Goal: Book appointment/travel/reservation

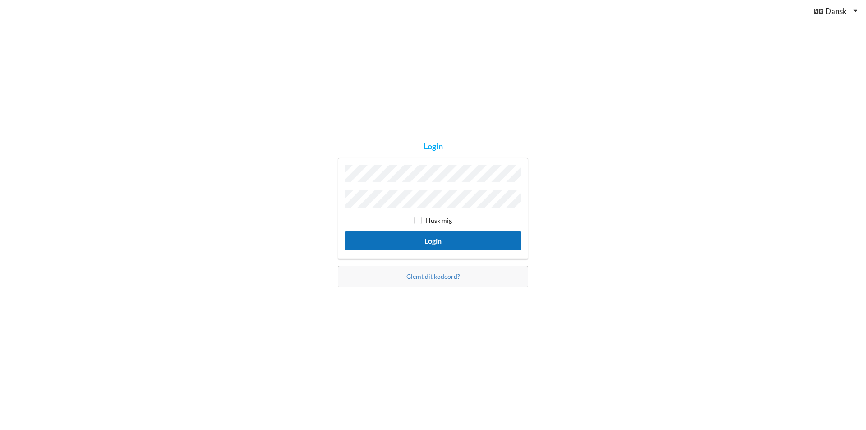
click at [432, 236] on button "Login" at bounding box center [432, 240] width 177 height 18
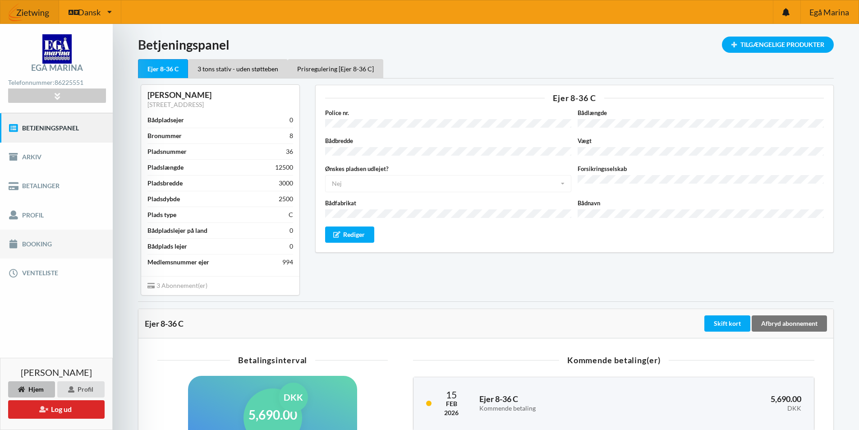
click at [37, 245] on link "Booking" at bounding box center [56, 243] width 113 height 29
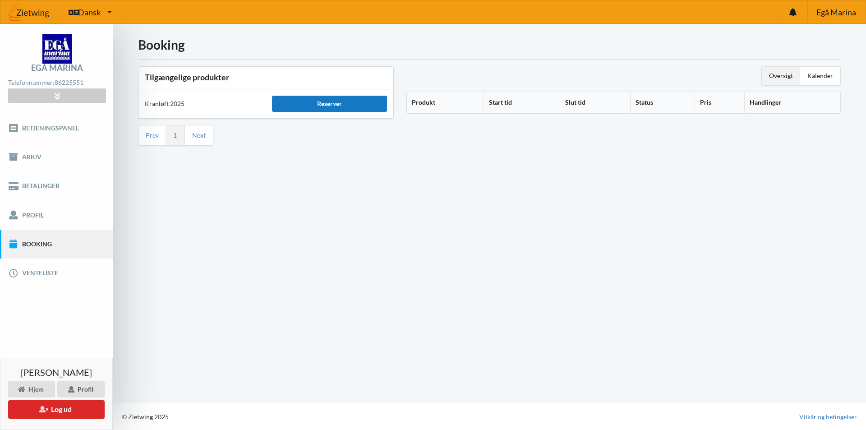
click at [323, 103] on div "Reserver" at bounding box center [329, 104] width 115 height 16
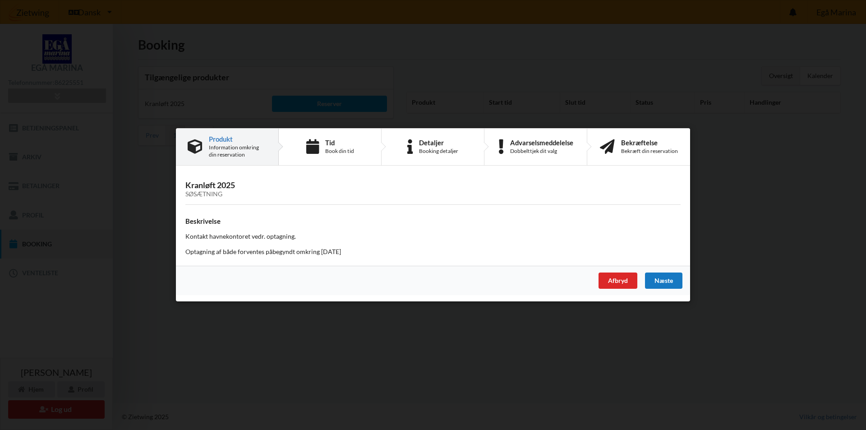
click at [667, 279] on div "Næste" at bounding box center [663, 281] width 37 height 16
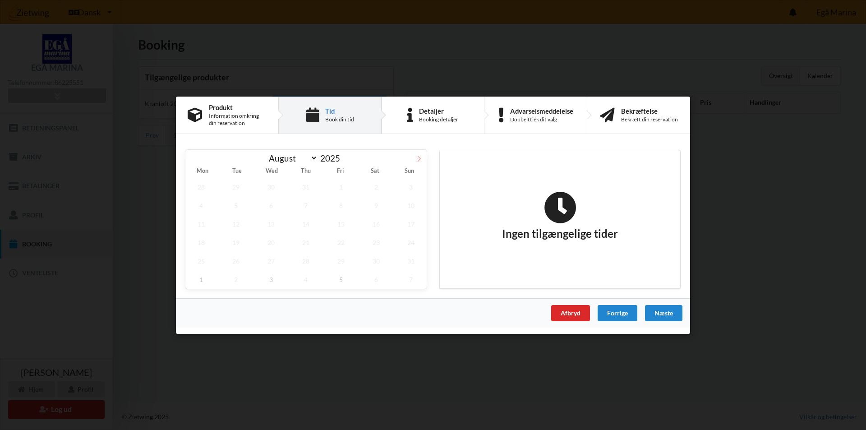
click at [417, 157] on icon at bounding box center [419, 158] width 6 height 6
click at [417, 160] on icon at bounding box center [419, 158] width 6 height 6
select select "9"
click at [233, 225] on span "14" at bounding box center [236, 223] width 32 height 18
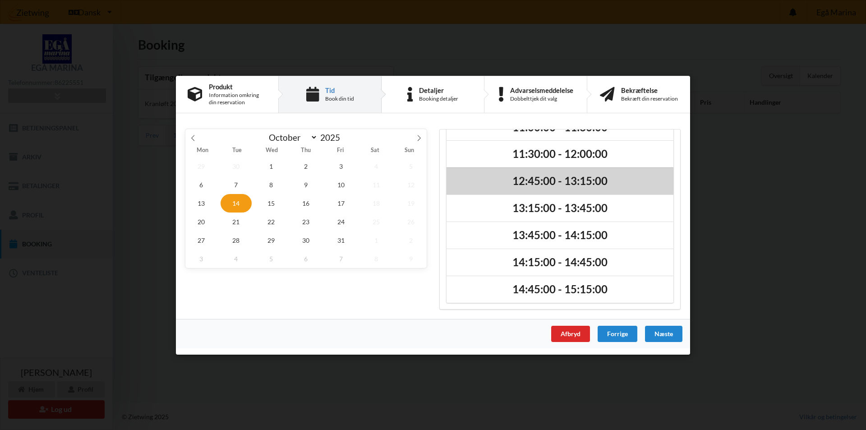
scroll to position [50, 0]
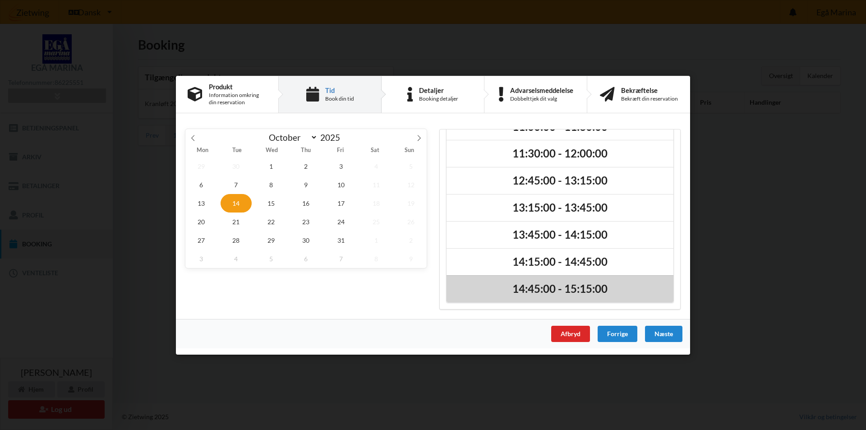
click at [532, 288] on h2 "14:45:00 - 15:15:00" at bounding box center [560, 288] width 214 height 14
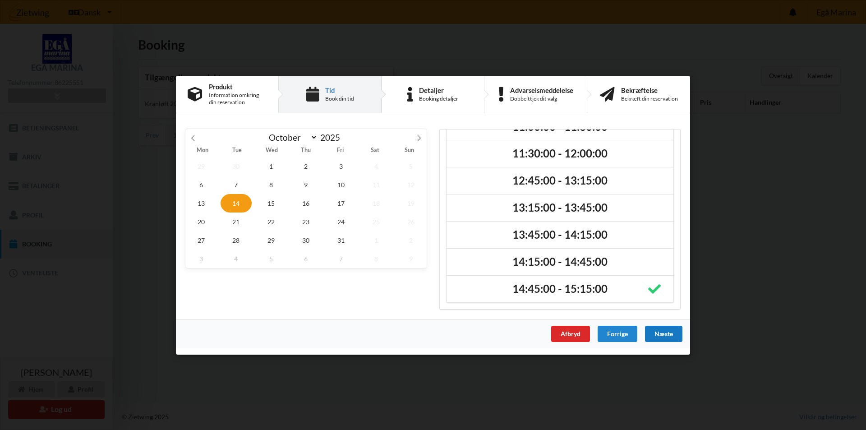
click at [664, 331] on div "Næste" at bounding box center [663, 333] width 37 height 16
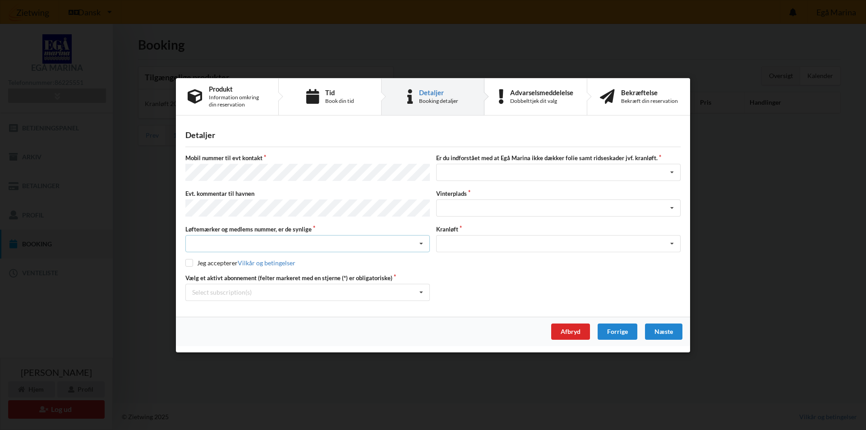
click at [234, 242] on div "Nej, jeg kontakter havnekontoret inden løftet Ja, mine mærker er synlige og int…" at bounding box center [307, 243] width 244 height 17
click at [257, 275] on div "Ja, mine mærker er synlige og intakte" at bounding box center [307, 276] width 243 height 17
click at [187, 259] on input "checkbox" at bounding box center [189, 263] width 8 height 8
checkbox input "true"
click at [420, 289] on icon at bounding box center [421, 292] width 14 height 17
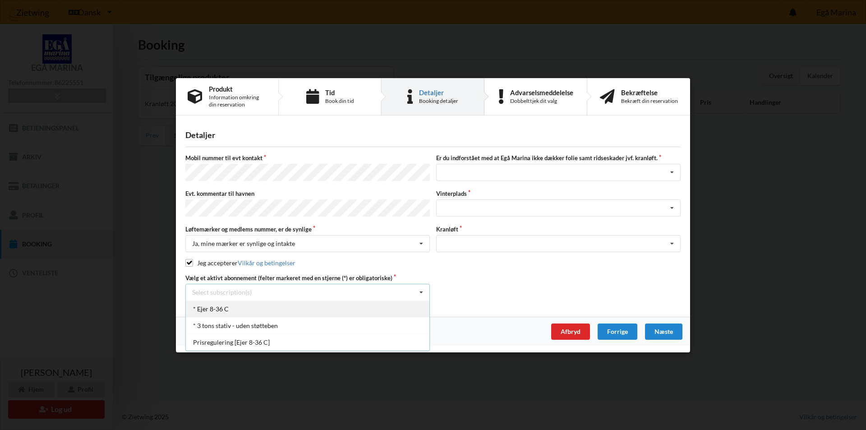
click at [236, 304] on div "* Ejer 8-36 C" at bounding box center [307, 308] width 243 height 17
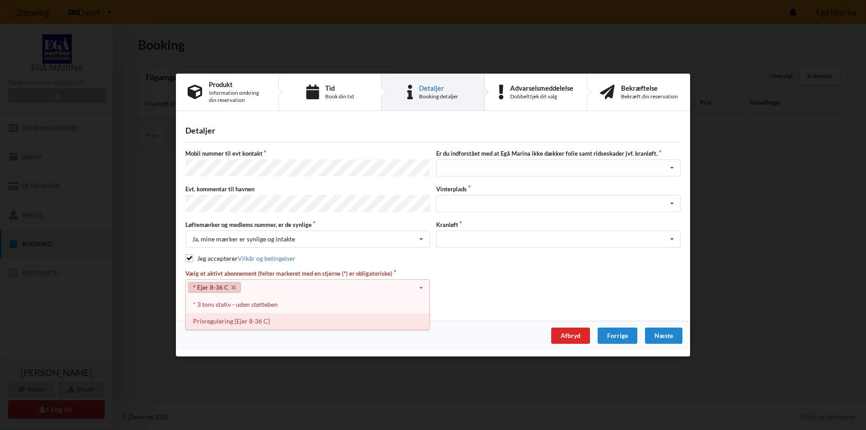
click at [238, 320] on div "Prisregulering [Ejer 8-36 C]" at bounding box center [307, 320] width 243 height 17
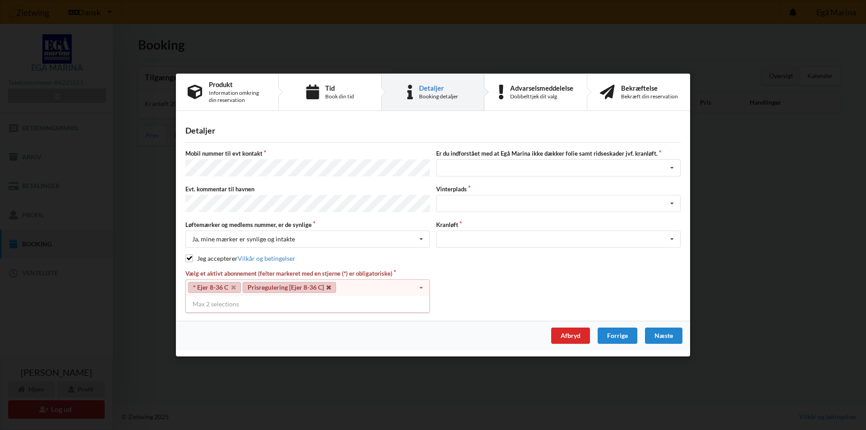
click at [329, 285] on icon at bounding box center [328, 287] width 5 height 6
click at [255, 284] on div "* Ejer 8-36 C Select subscription(s) * Ejer 8-36 C * 3 tons stativ - uden støtt…" at bounding box center [307, 287] width 244 height 17
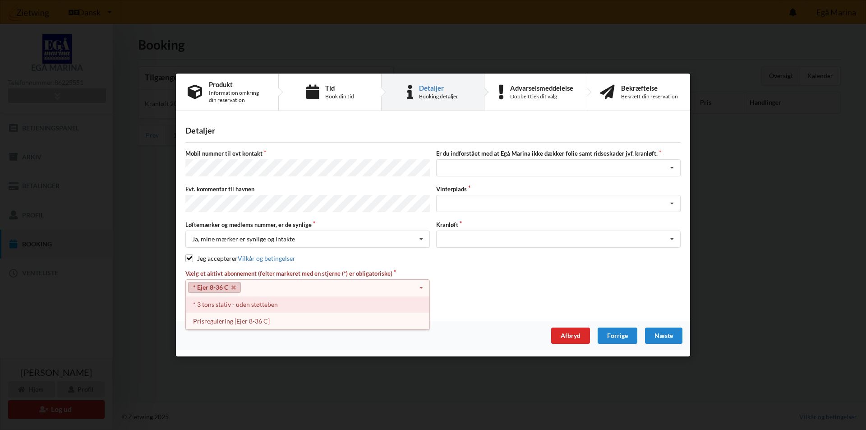
click at [229, 300] on div "* 3 tons stativ - uden støtteben" at bounding box center [307, 304] width 243 height 17
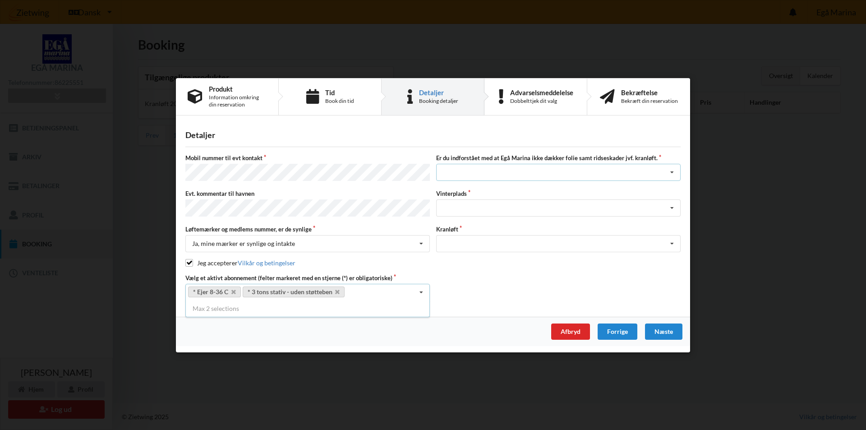
click at [672, 173] on icon at bounding box center [672, 172] width 14 height 17
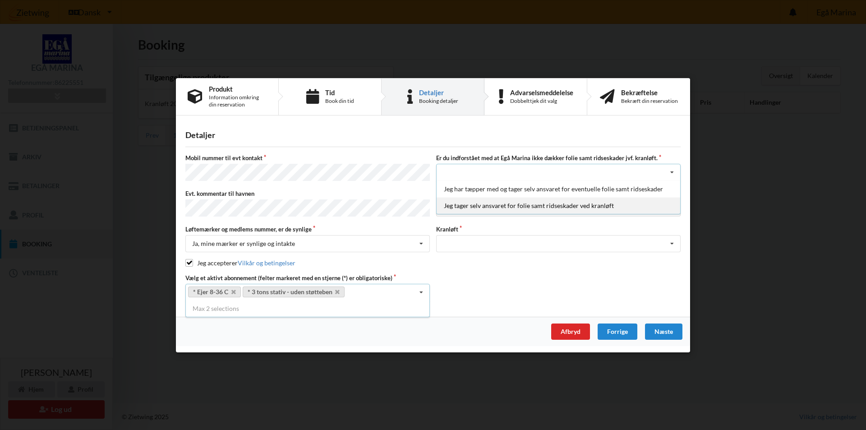
click at [521, 206] on div "Jeg tager selv ansvaret for folie samt ridseskader ved kranløft" at bounding box center [557, 205] width 243 height 17
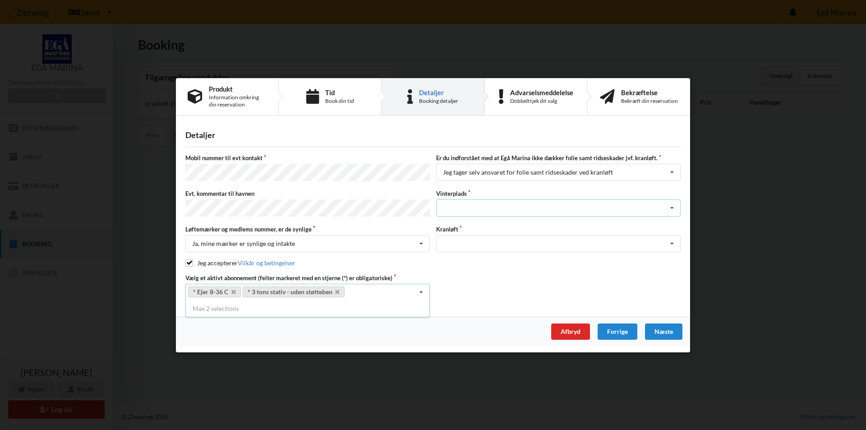
click at [673, 207] on icon at bounding box center [672, 208] width 14 height 17
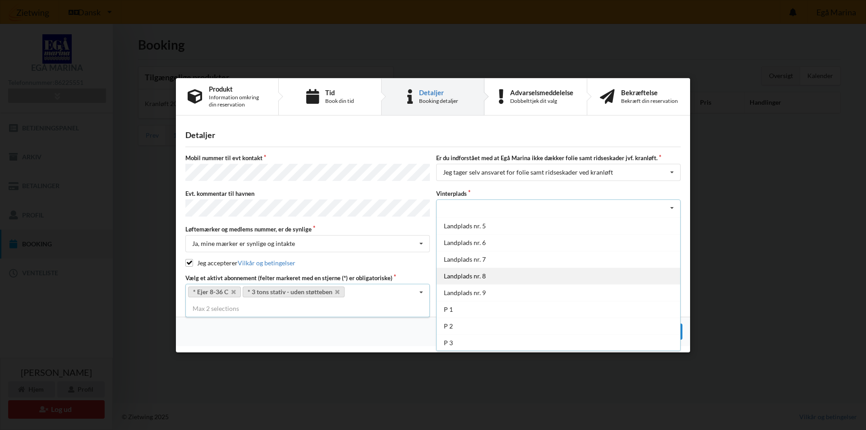
scroll to position [66, 0]
click at [456, 273] on div "Landplads nr. 8" at bounding box center [557, 275] width 243 height 17
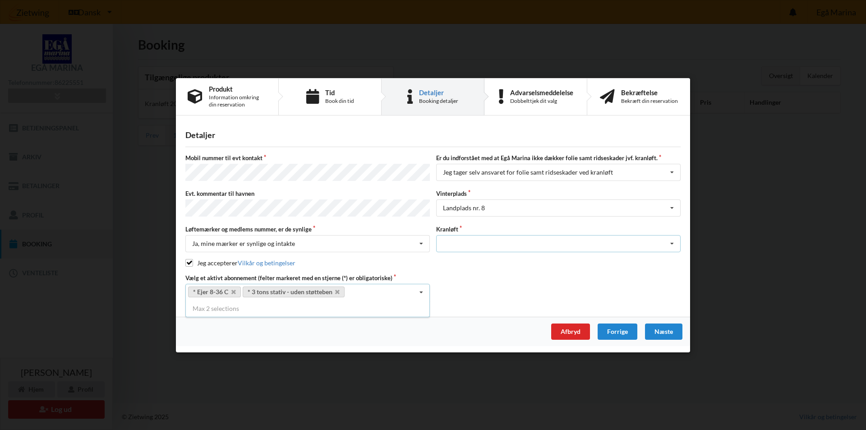
click at [673, 240] on icon at bounding box center [672, 243] width 14 height 17
click at [457, 258] on div "Optagning" at bounding box center [557, 260] width 243 height 17
click at [664, 330] on div "Næste" at bounding box center [663, 331] width 37 height 16
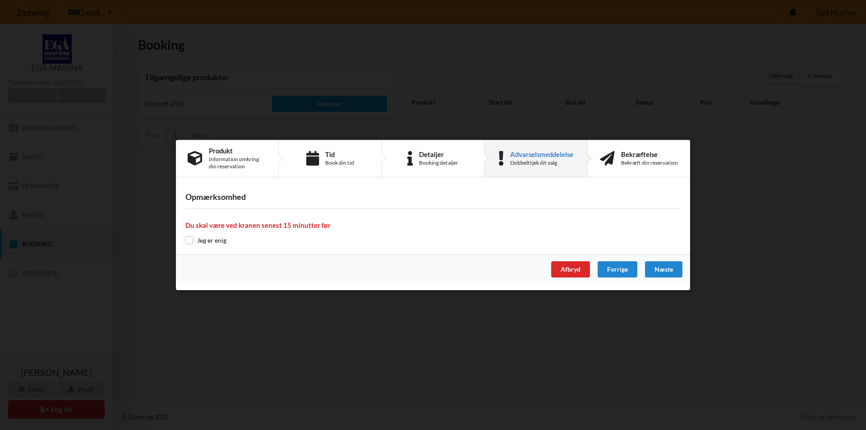
click at [190, 239] on input "checkbox" at bounding box center [189, 240] width 8 height 8
checkbox input "true"
click at [660, 269] on div "Næste" at bounding box center [663, 269] width 37 height 16
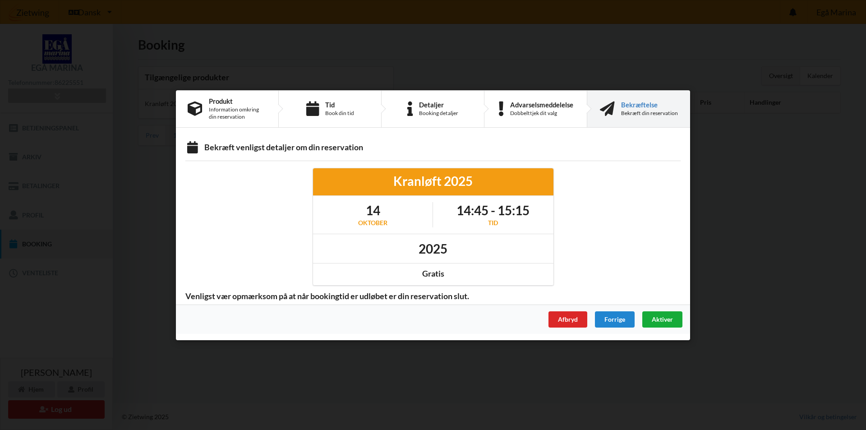
click at [657, 317] on span "Aktiver" at bounding box center [661, 319] width 21 height 8
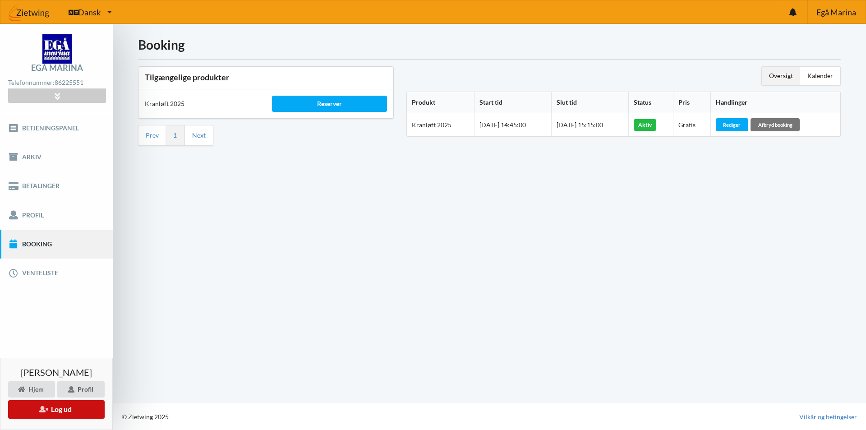
click at [63, 409] on button "Log ud" at bounding box center [56, 409] width 96 height 18
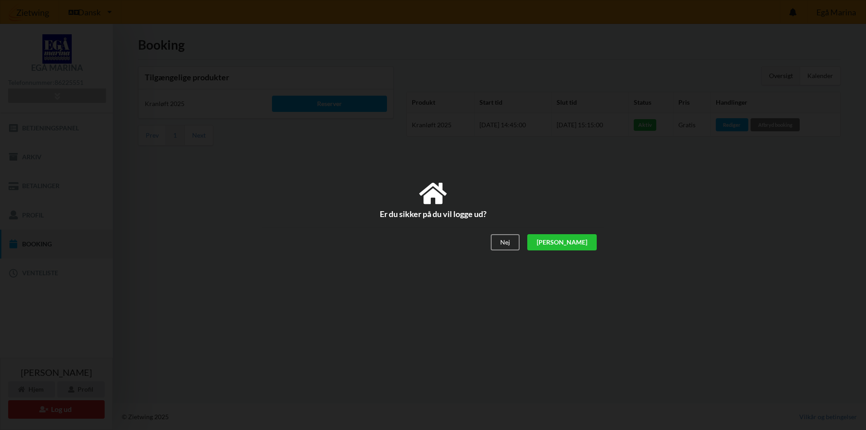
click at [580, 241] on div "[PERSON_NAME]" at bounding box center [561, 242] width 69 height 16
